Goal: Navigation & Orientation: Find specific page/section

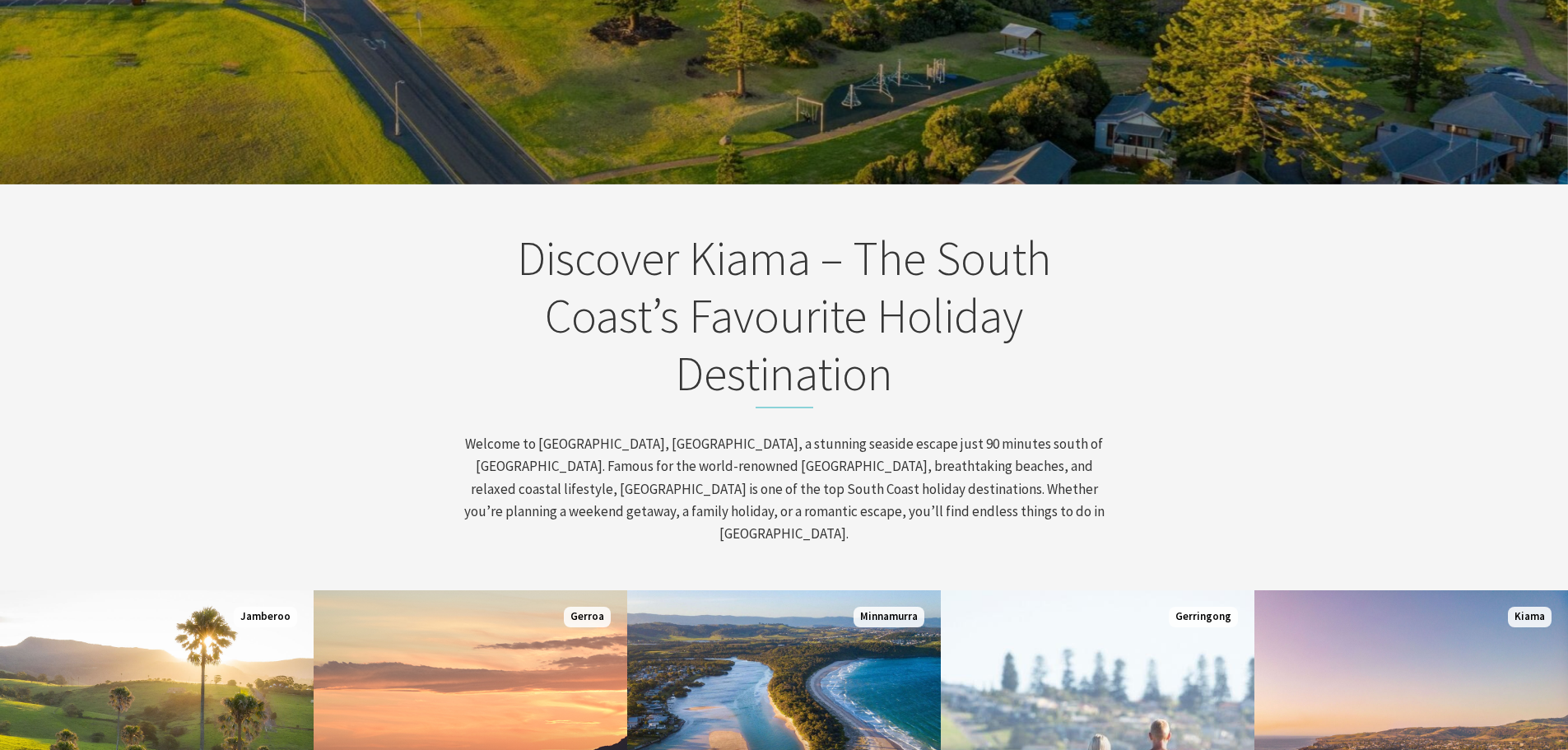
scroll to position [659, 0]
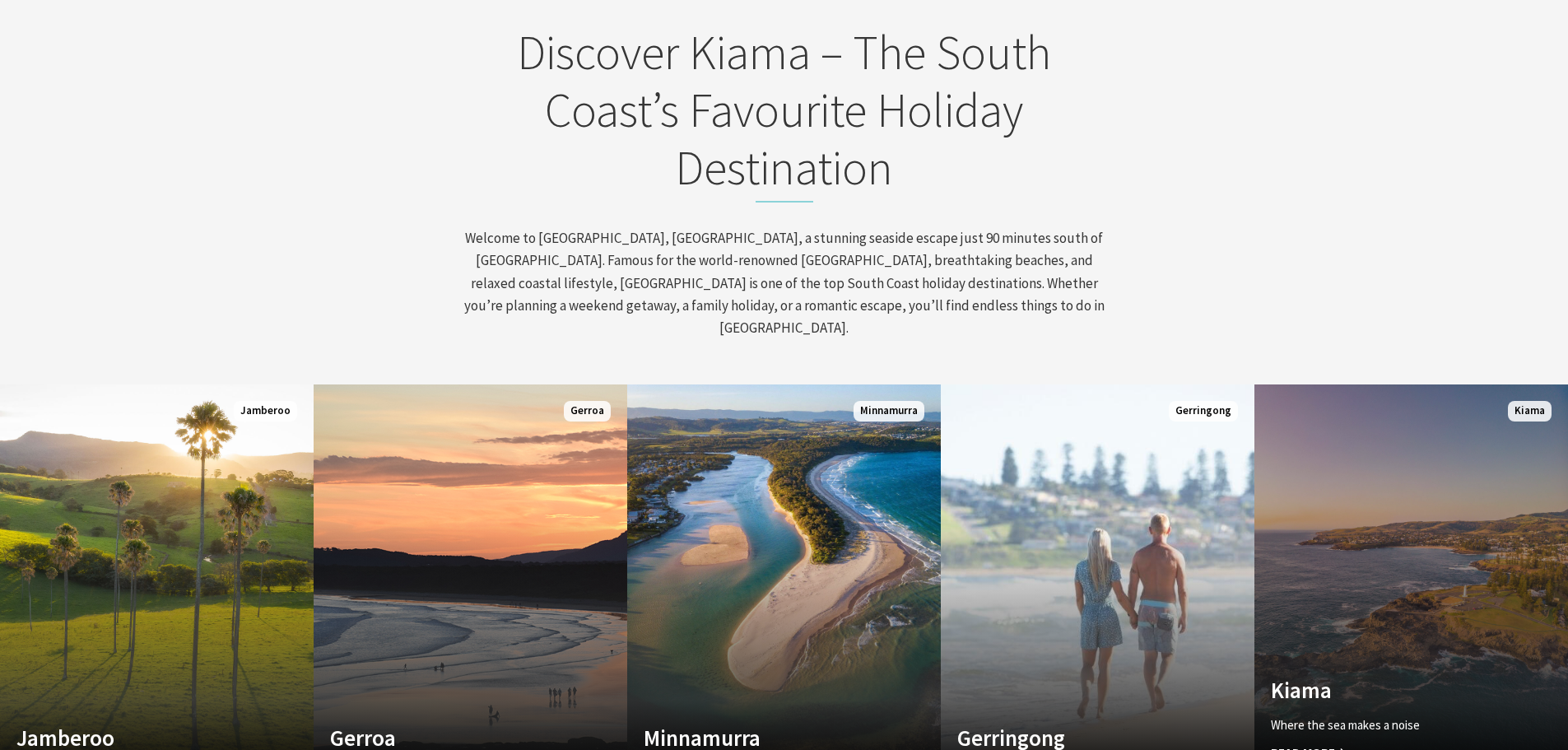
click at [1393, 557] on link "Custom Image Used Kiama Where the sea makes a noise Read More Kiama" at bounding box center [1411, 582] width 313 height 395
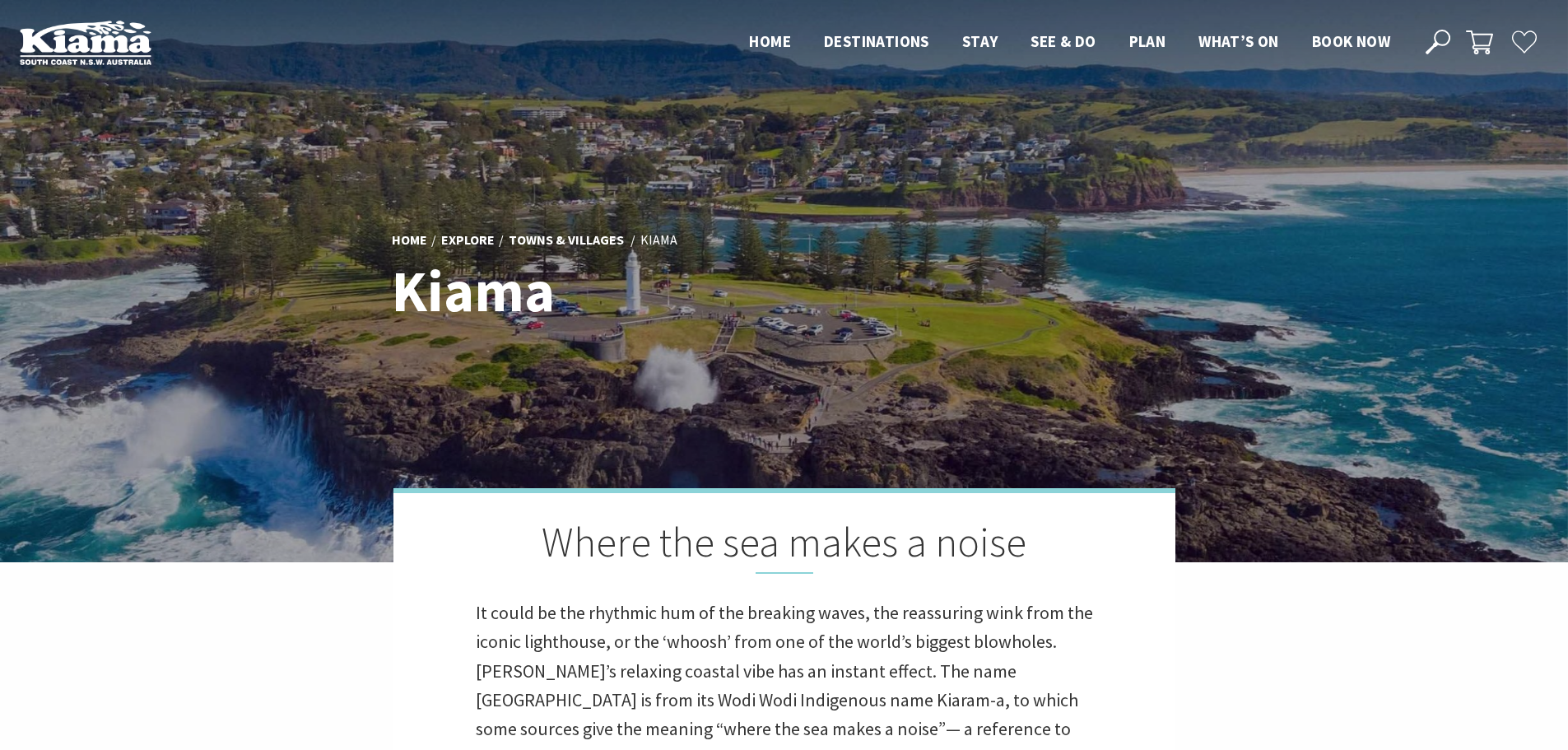
scroll to position [498, 1583]
click at [929, 331] on div "Home Explore Towns & Villages Kiama Kiama" at bounding box center [784, 282] width 799 height 135
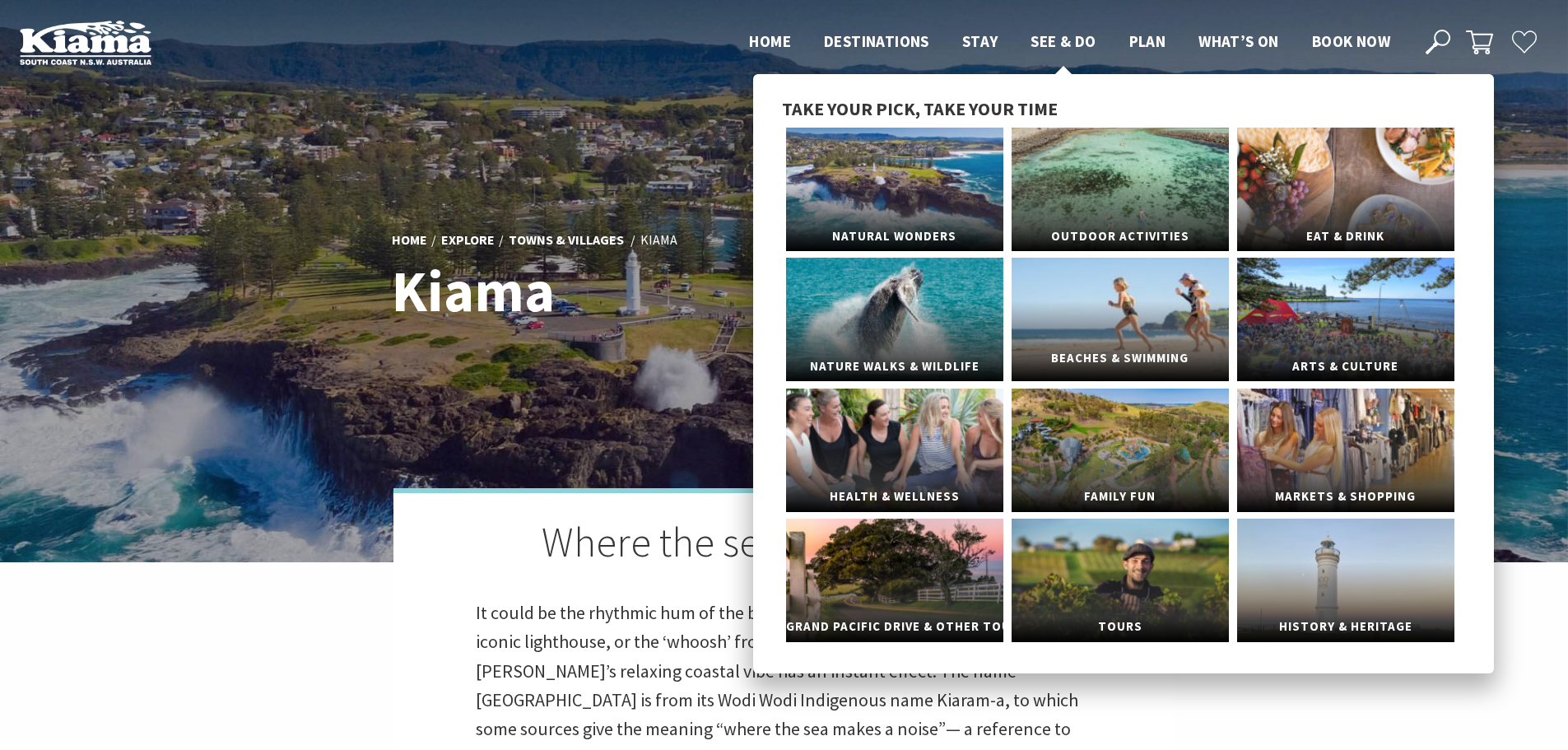
click at [1108, 308] on link "Beaches & Swimming" at bounding box center [1120, 319] width 217 height 123
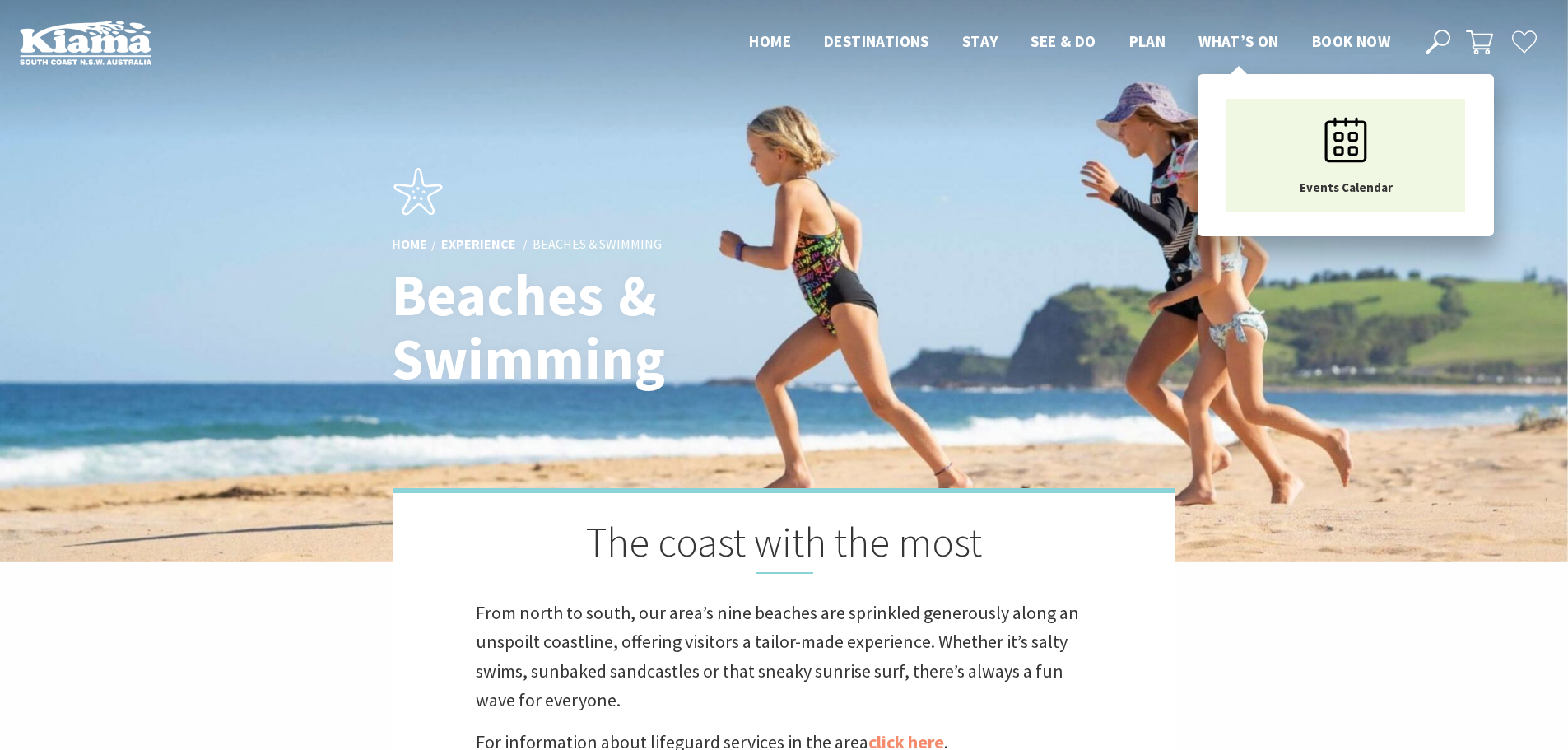
click at [1242, 39] on span "What’s On" at bounding box center [1239, 41] width 81 height 19
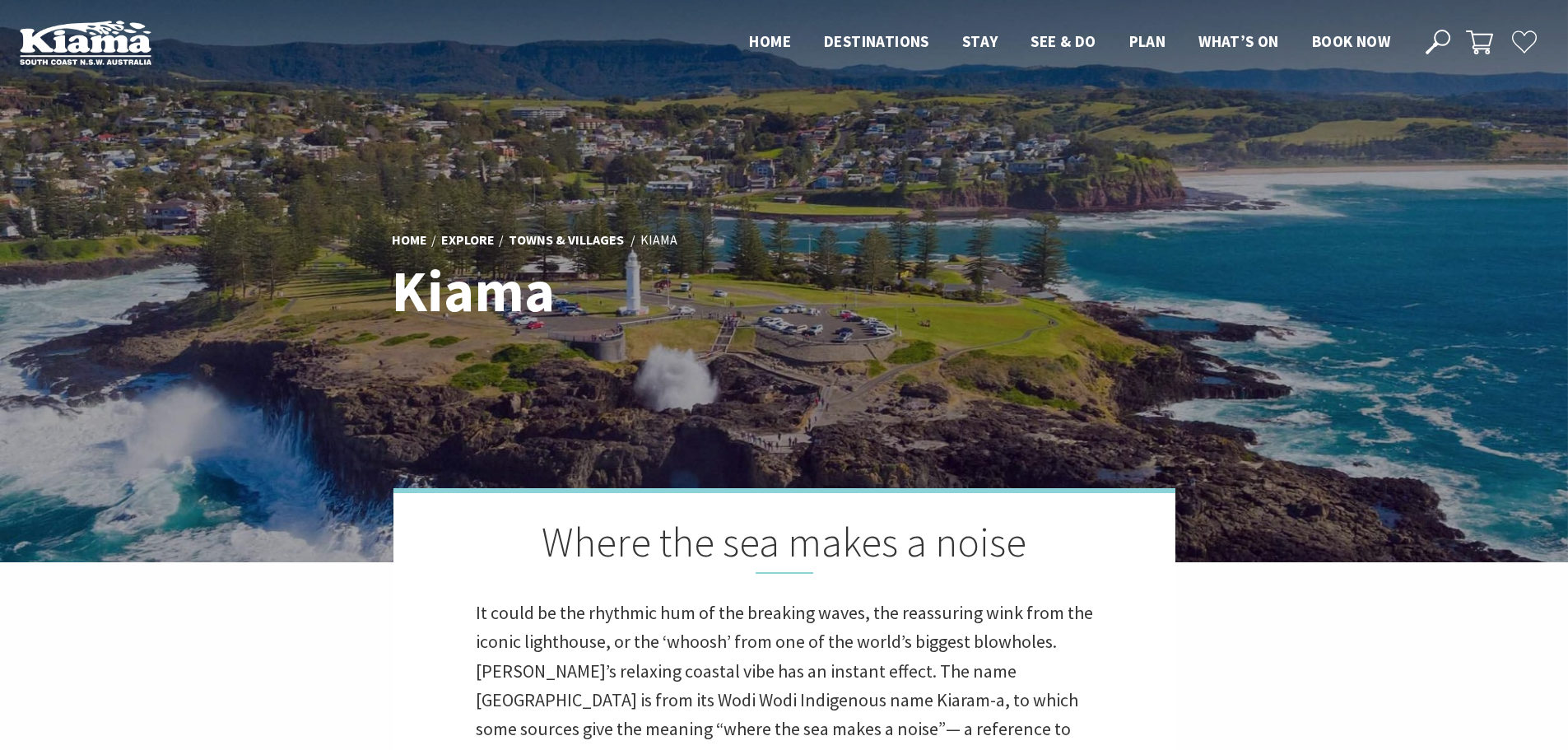
scroll to position [506, 1583]
